Goal: Answer question/provide support

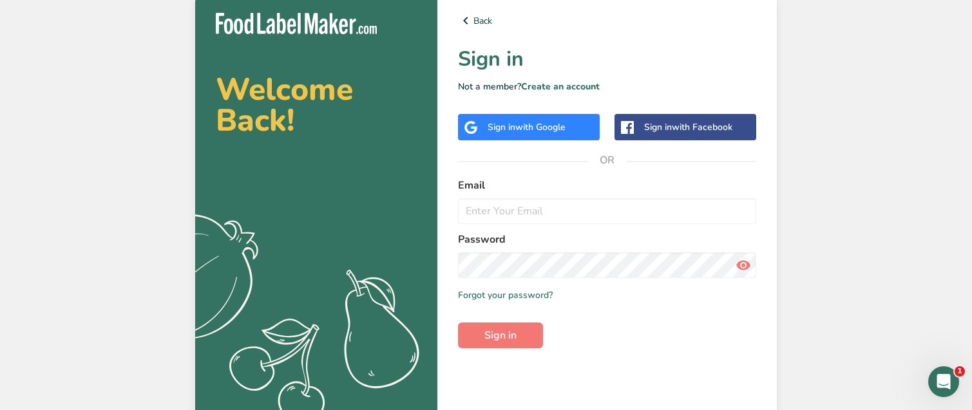
click at [542, 146] on div "Back Sign in Not a member? Create an account Sign in with Google Sign in with F…" at bounding box center [606, 206] width 339 height 428
click at [542, 139] on div "Sign in with Google" at bounding box center [529, 127] width 142 height 26
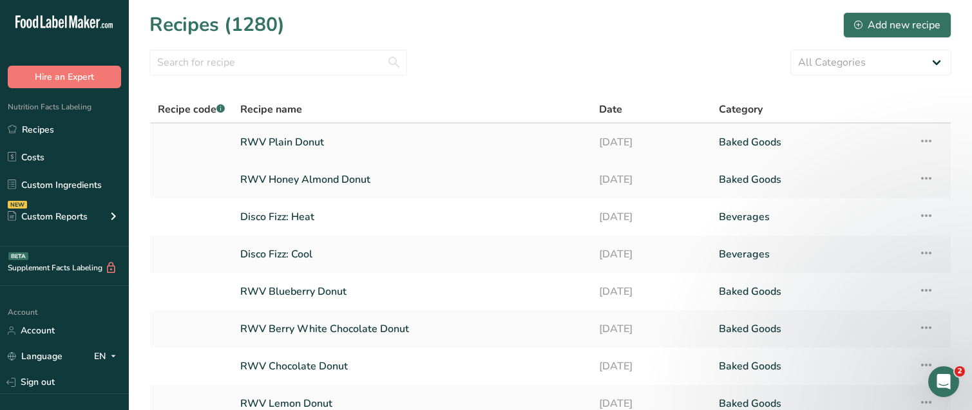
click at [339, 132] on link "RWV Plain Donut" at bounding box center [411, 142] width 343 height 27
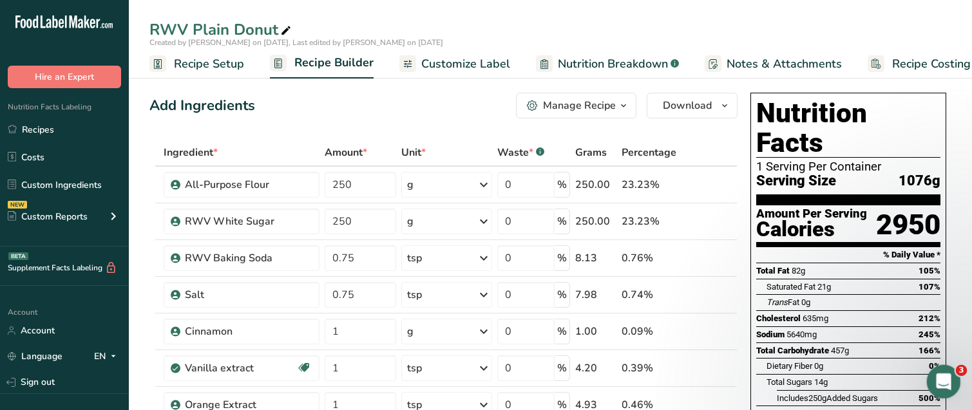
click at [949, 372] on div "Open Intercom Messenger" at bounding box center [941, 380] width 43 height 43
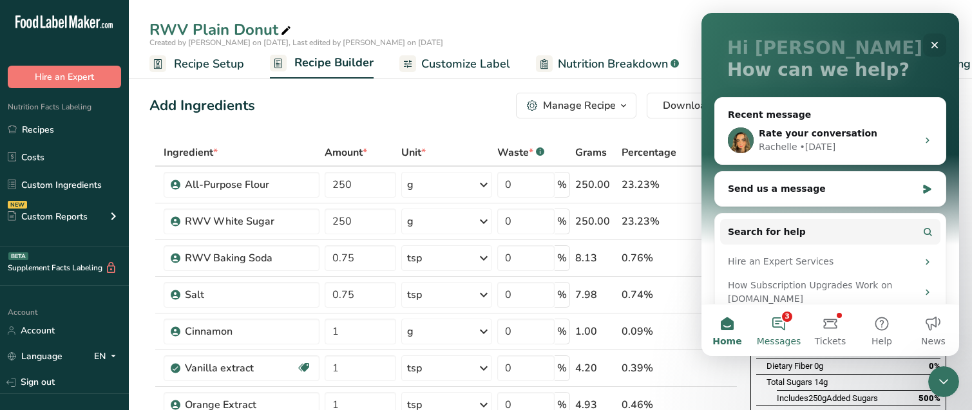
scroll to position [69, 0]
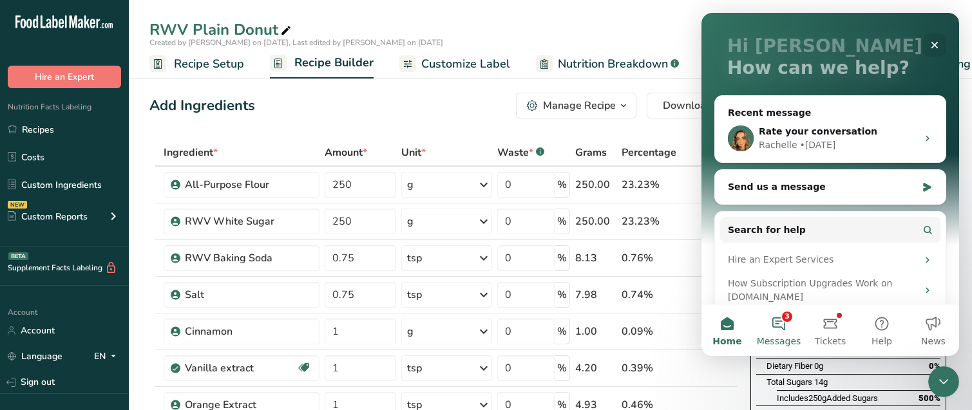
click at [782, 328] on button "3 Messages" at bounding box center [779, 331] width 52 height 52
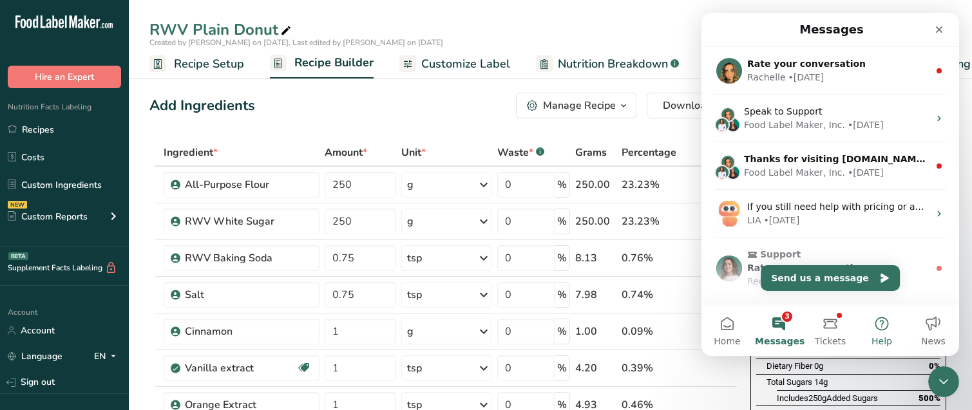
click at [891, 327] on button "Help" at bounding box center [882, 331] width 52 height 52
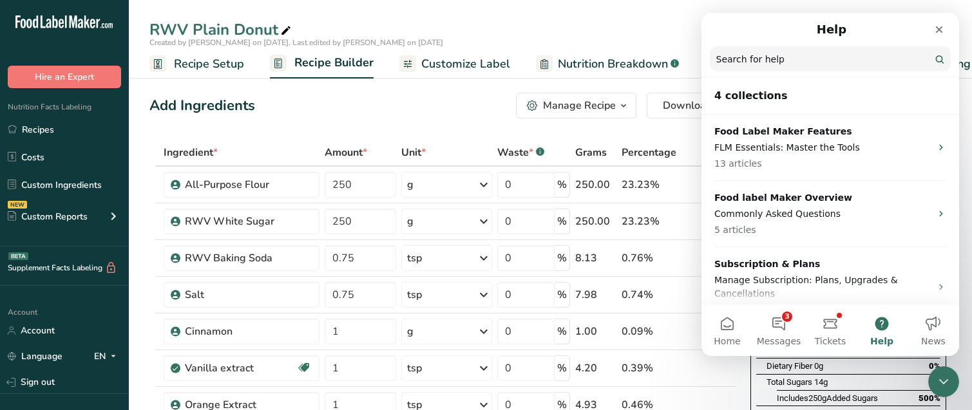
click at [810, 56] on input "Search for help" at bounding box center [830, 58] width 241 height 25
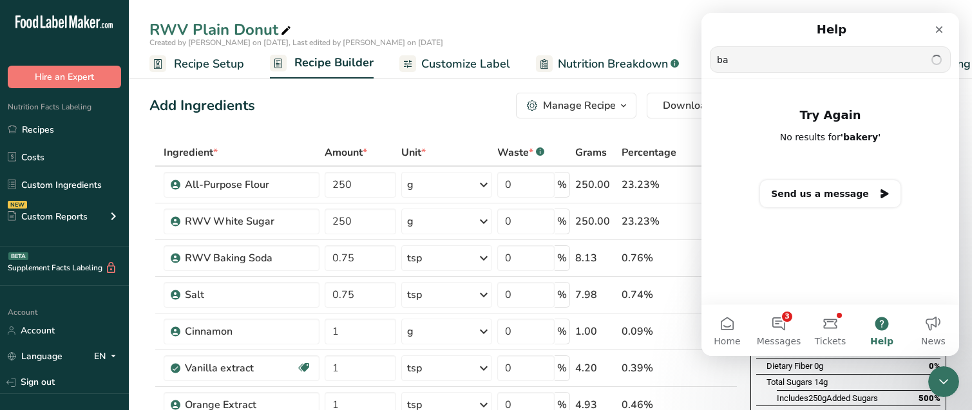
type input "b"
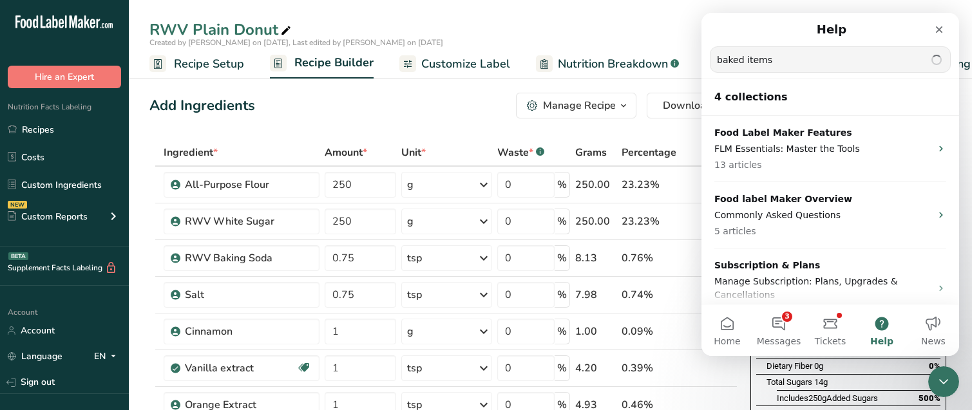
type input "baked items"
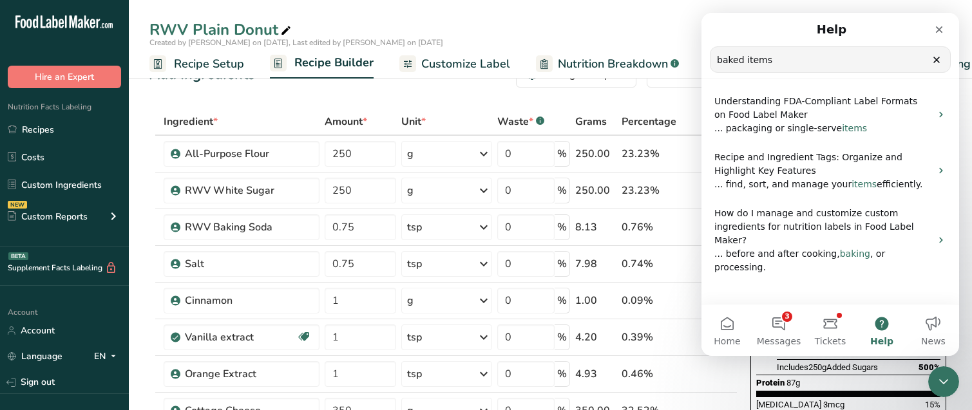
scroll to position [32, 0]
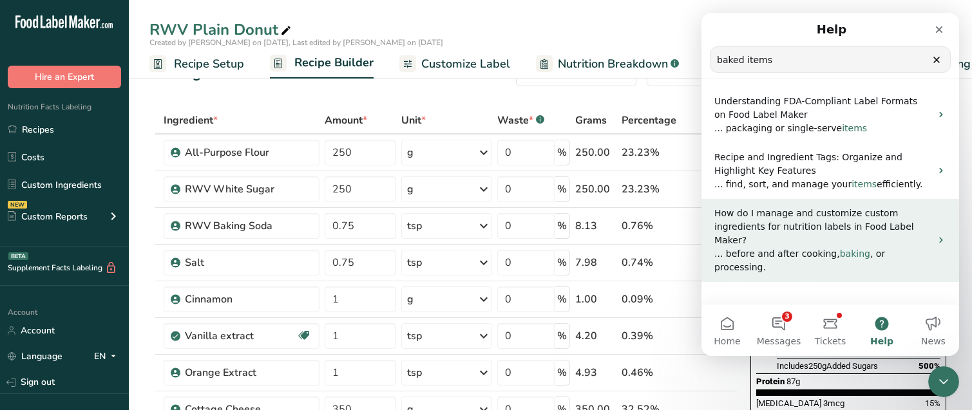
click at [784, 225] on span "How do I manage and customize custom ingredients for nutrition labels in Food L…" at bounding box center [814, 226] width 200 height 37
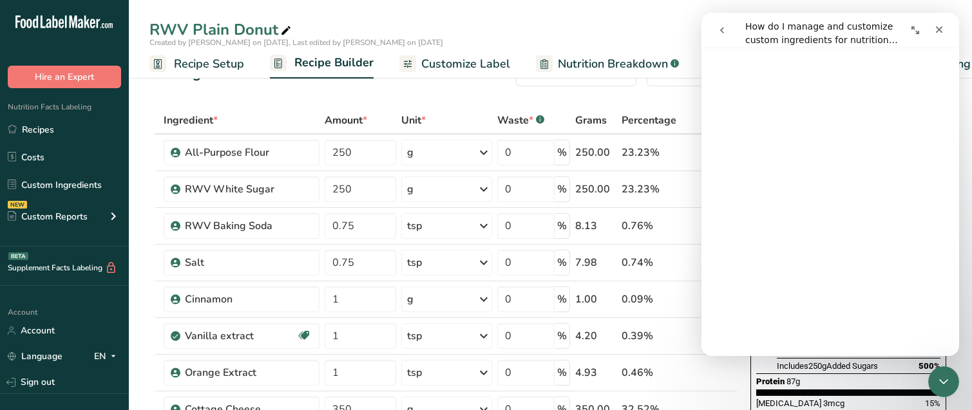
scroll to position [438, 0]
click at [548, 122] on div "Waste * .a-a{fill:#347362;}.b-a{fill:#fff;}" at bounding box center [533, 120] width 73 height 15
click at [928, 24] on div "Close" at bounding box center [938, 29] width 23 height 23
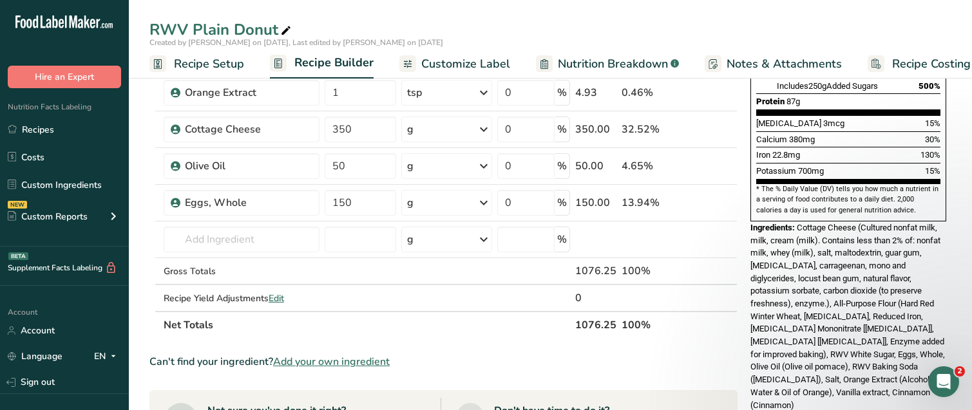
scroll to position [316, 0]
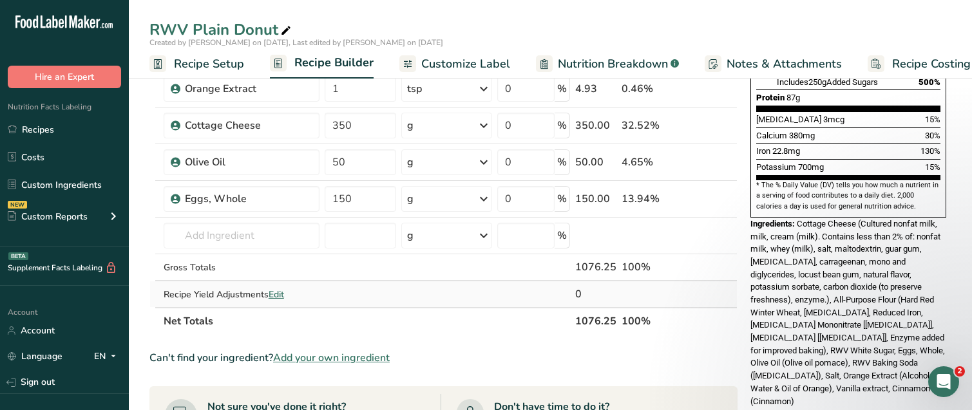
click at [277, 292] on span "Edit" at bounding box center [276, 294] width 15 height 12
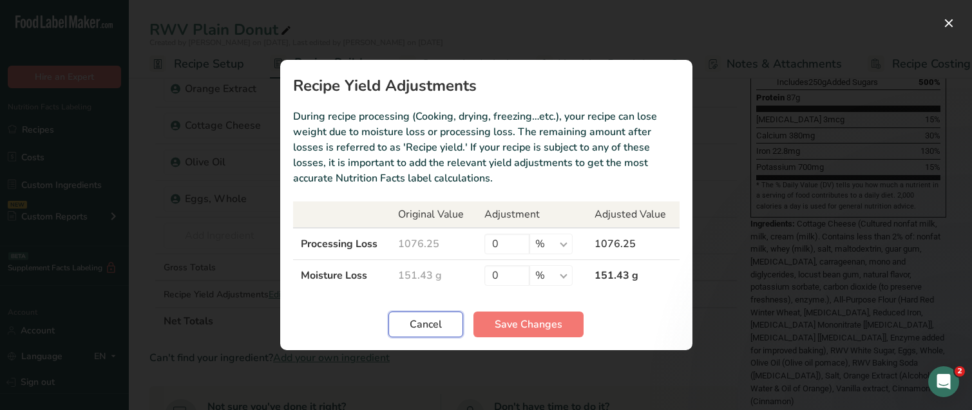
click at [427, 329] on span "Cancel" at bounding box center [426, 324] width 32 height 15
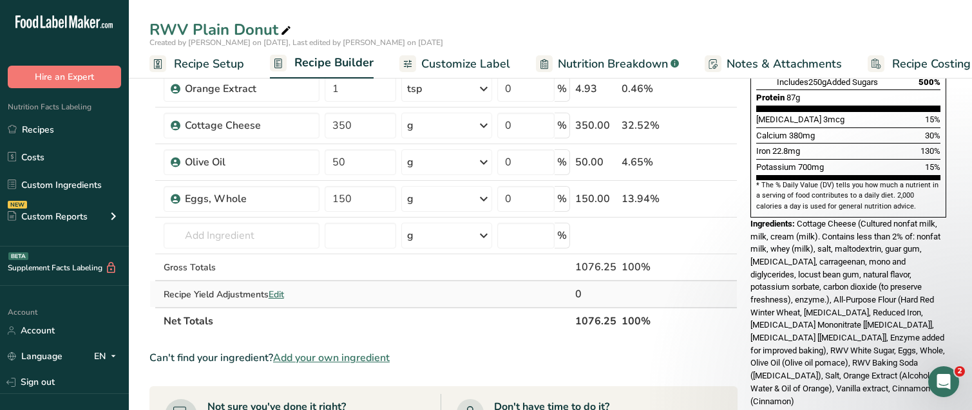
click at [279, 296] on span "Edit" at bounding box center [276, 294] width 15 height 12
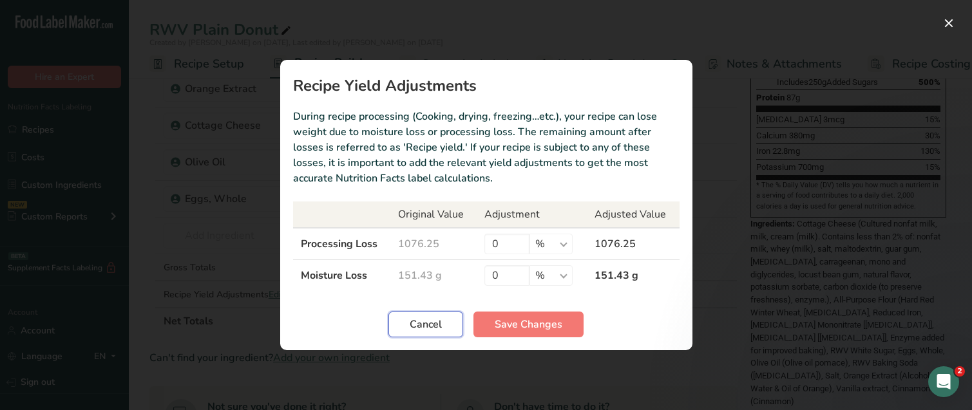
click at [425, 328] on span "Cancel" at bounding box center [426, 324] width 32 height 15
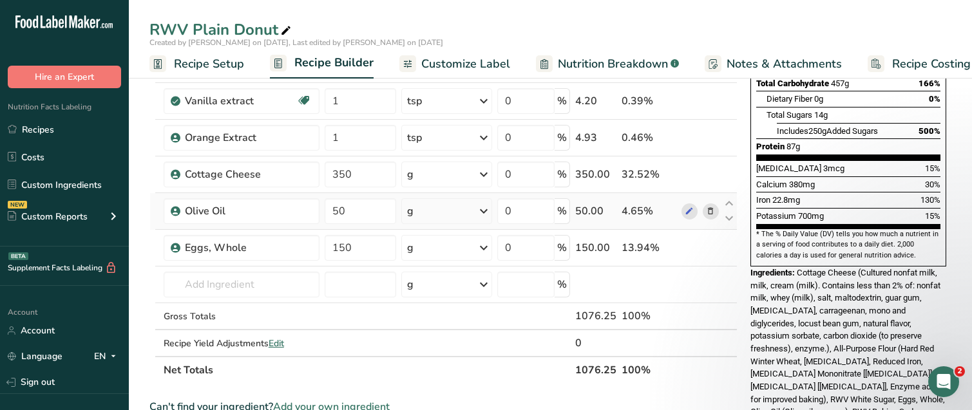
scroll to position [256, 0]
